Goal: Book appointment/travel/reservation

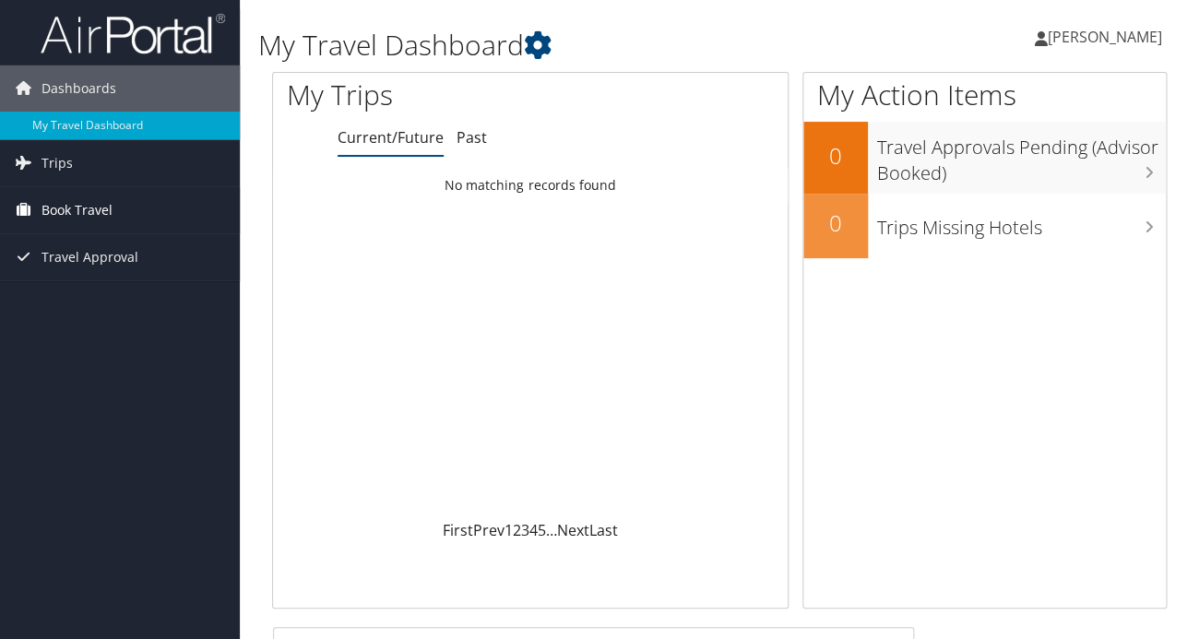
click at [93, 206] on span "Book Travel" at bounding box center [77, 210] width 71 height 46
click at [97, 316] on span "Travel Approval" at bounding box center [90, 313] width 97 height 46
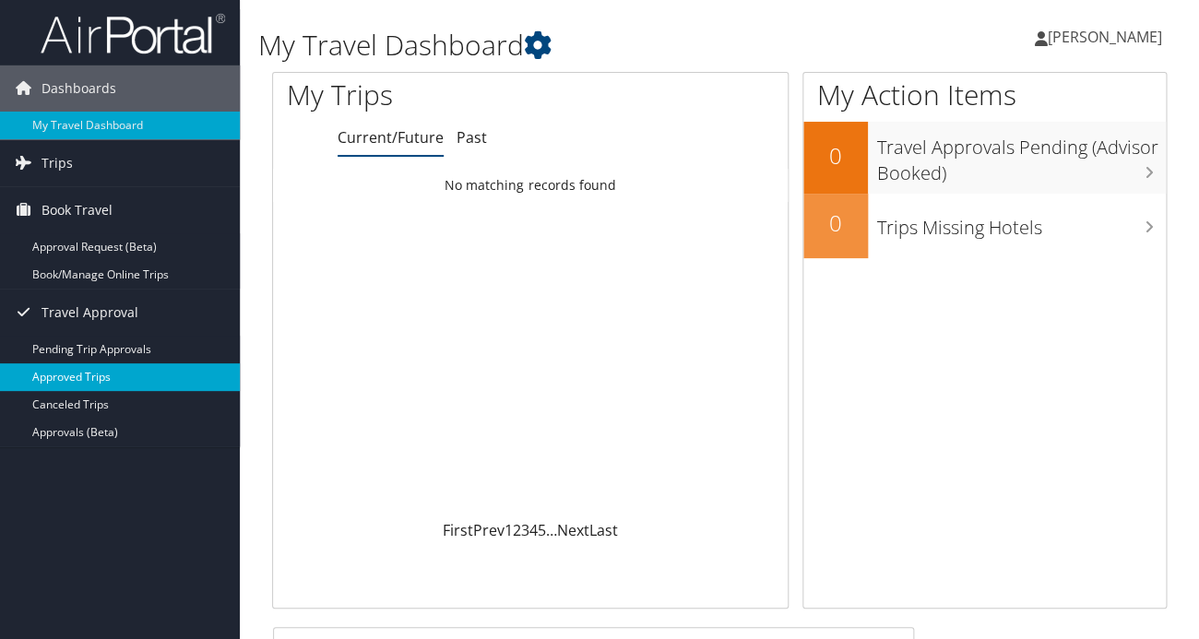
click at [103, 374] on link "Approved Trips" at bounding box center [120, 378] width 240 height 28
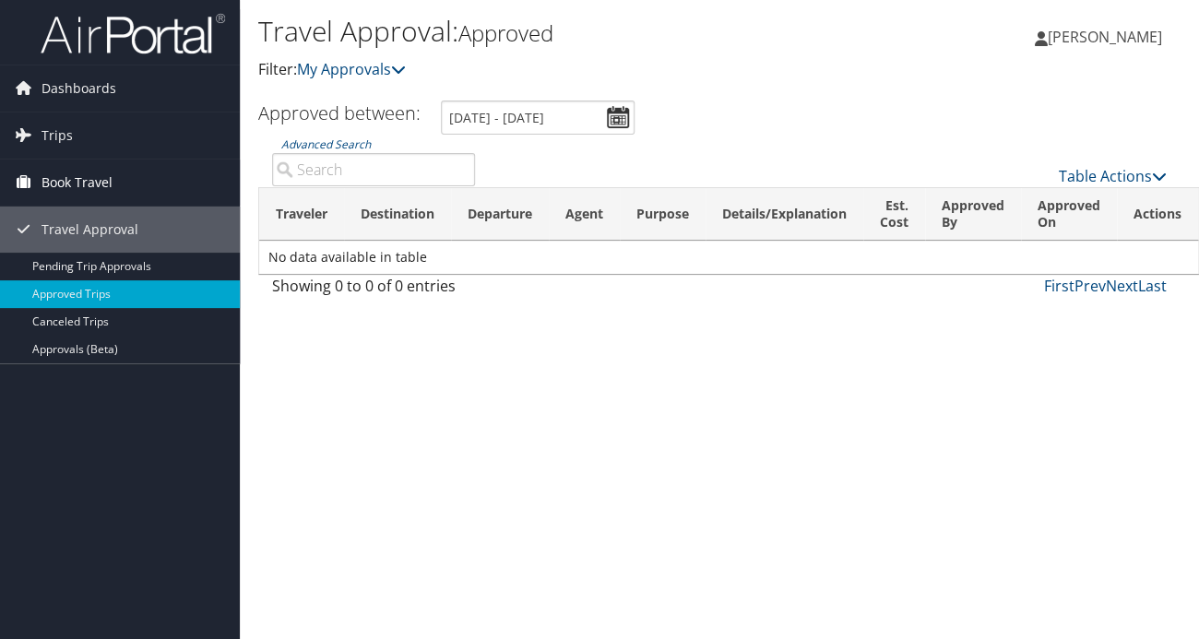
click at [84, 187] on span "Book Travel" at bounding box center [77, 183] width 71 height 46
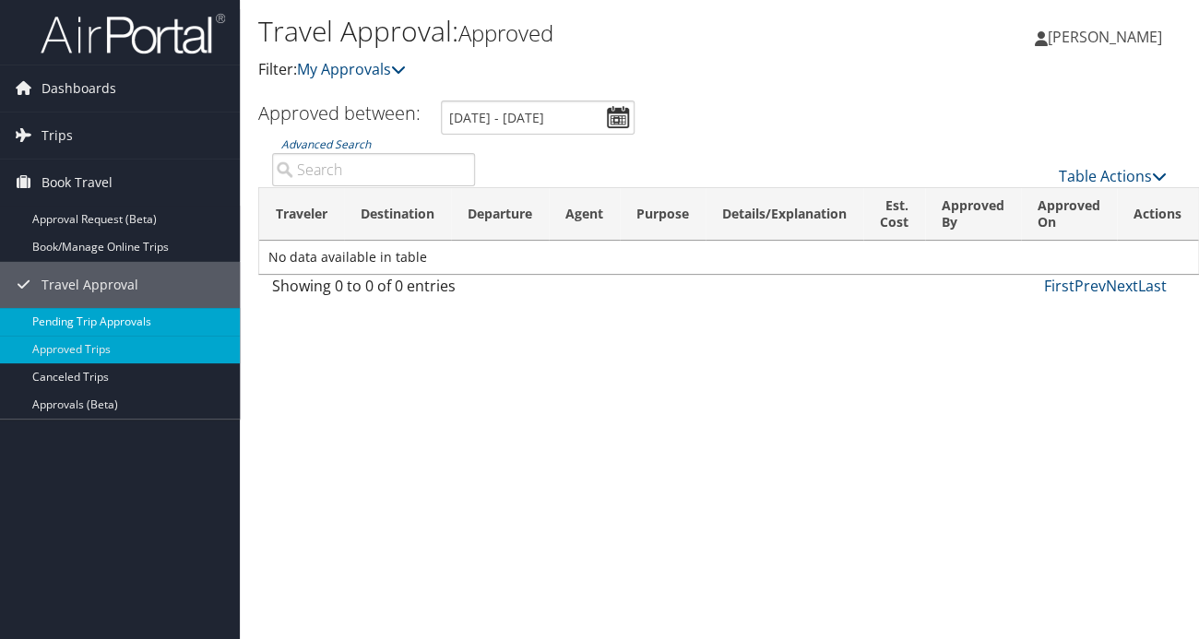
click at [167, 324] on link "Pending Trip Approvals" at bounding box center [120, 322] width 240 height 28
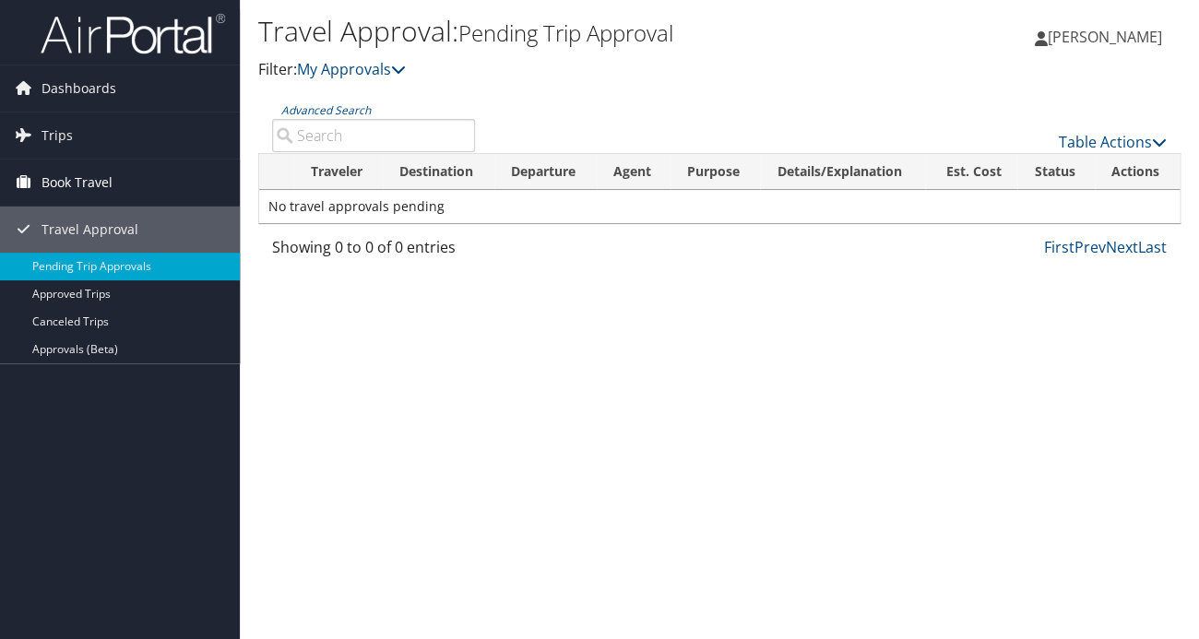
click at [103, 182] on span "Book Travel" at bounding box center [77, 183] width 71 height 46
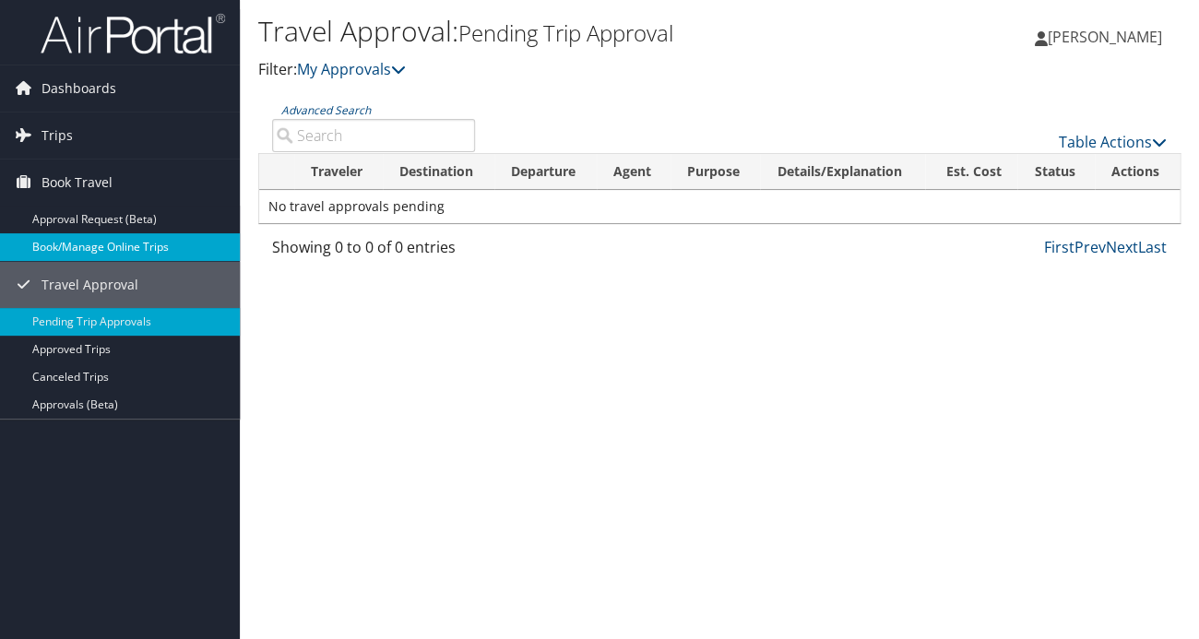
click at [109, 242] on link "Book/Manage Online Trips" at bounding box center [120, 247] width 240 height 28
